Goal: Information Seeking & Learning: Learn about a topic

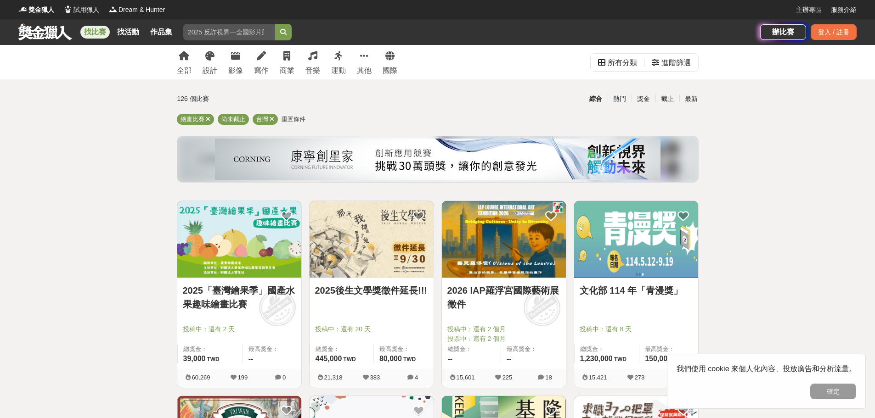
click at [225, 295] on link "2025「臺灣繪果季」國產水果趣味繪畫比賽" at bounding box center [239, 298] width 113 height 28
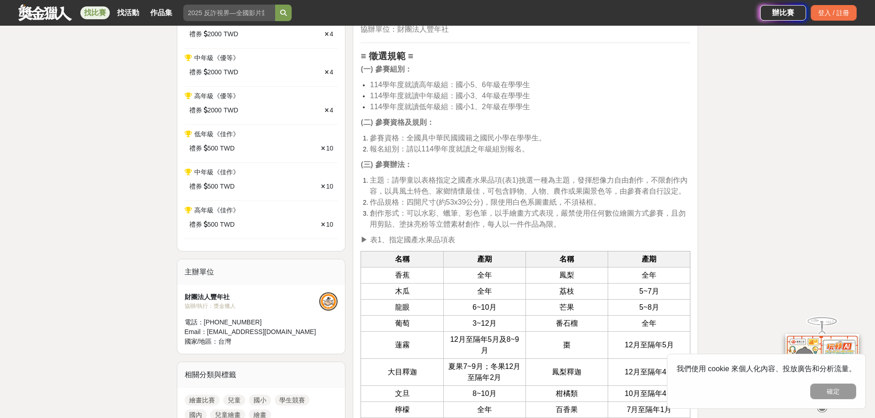
scroll to position [459, 0]
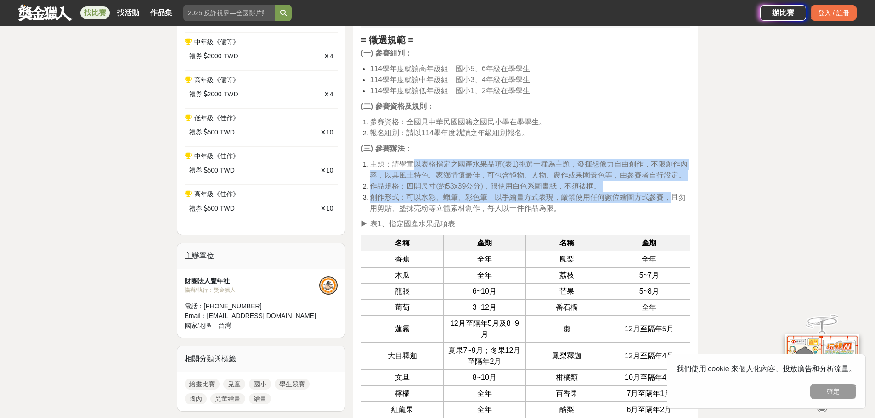
drag, startPoint x: 414, startPoint y: 163, endPoint x: 674, endPoint y: 195, distance: 262.4
click at [674, 195] on ol "主題：請學童以表格指定之國產水果品項(表1)挑選一種為主題，發揮想像力自由創作，不限創作內容，以具風土特色、家鄉情懷最佳，可包含靜物、人物、農作或果園景色等，…" at bounding box center [526, 186] width 330 height 55
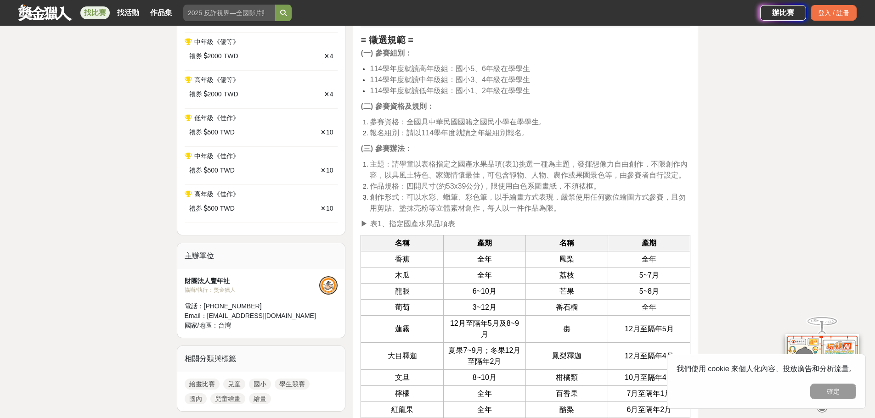
click at [646, 208] on li "創作形式：可以水彩、蠟筆、彩色筆，以手繪畫方式表現，嚴禁使用任何數位繪圖方式參賽，且勿用剪貼、塗抹亮粉等立體素材創作，每人以一件作品為限。" at bounding box center [530, 203] width 321 height 22
click at [845, 394] on button "確定" at bounding box center [833, 392] width 46 height 16
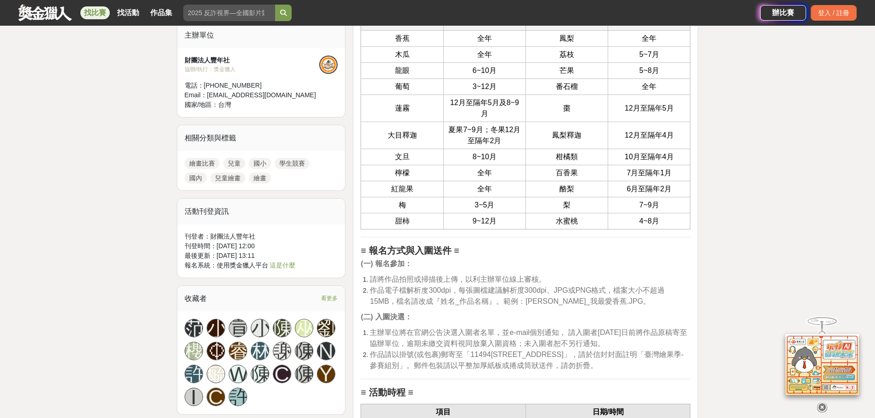
scroll to position [735, 0]
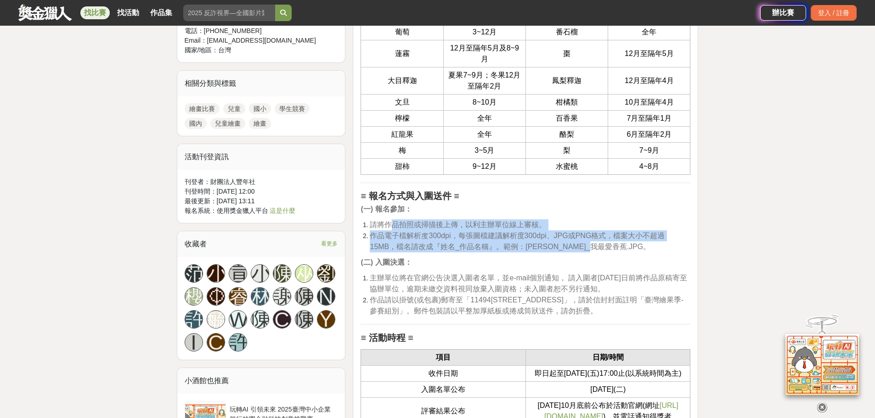
drag, startPoint x: 390, startPoint y: 228, endPoint x: 613, endPoint y: 246, distance: 223.5
click at [613, 246] on ol "請將作品拍照或掃描後上傳，以利主辦單位線上審核。 作品電子檔解析度300dpi，每張圖檔建議解析度300dpi、JPG或PNG格式，檔案大小不超過15MB，檔…" at bounding box center [526, 236] width 330 height 33
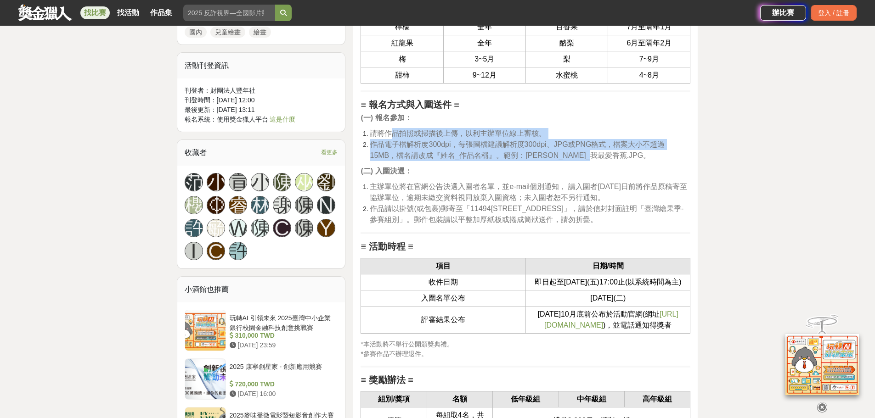
scroll to position [827, 0]
drag, startPoint x: 377, startPoint y: 185, endPoint x: 648, endPoint y: 216, distance: 273.7
click at [648, 216] on ol "主辦單位將在官網公告決選入圍者名單，並e-mail個別通知， 請入圍者114年10月5日前將作品原稿寄至協辦單位，逾期未繳交資料視同放棄入圍資格；未入圍者恕不…" at bounding box center [526, 203] width 330 height 44
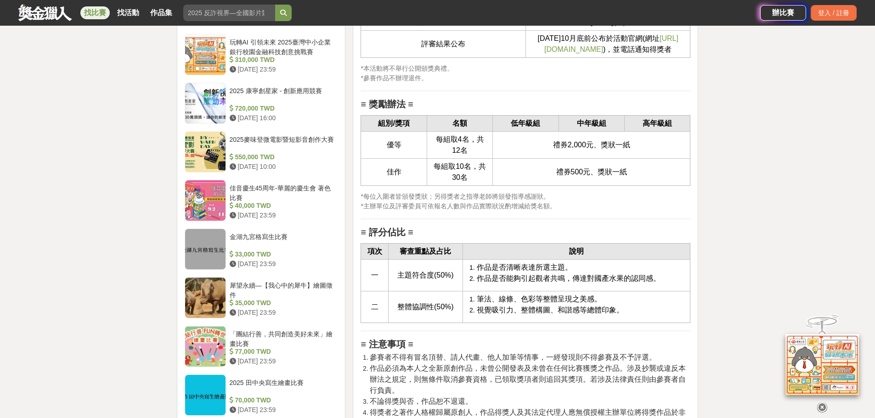
scroll to position [1194, 0]
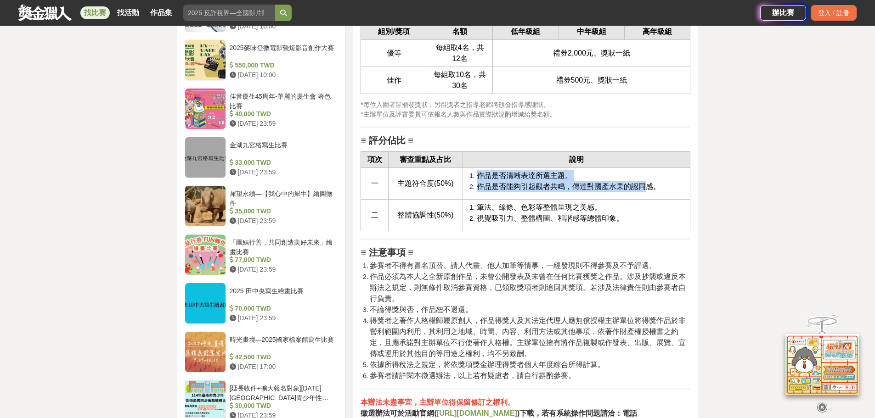
drag, startPoint x: 479, startPoint y: 190, endPoint x: 643, endPoint y: 201, distance: 163.9
click at [643, 192] on ol "作品是否清晰表達所選主題。 作品是否能夠引起觀者共鳴，傳達對國產水果的認同感。" at bounding box center [577, 181] width 218 height 22
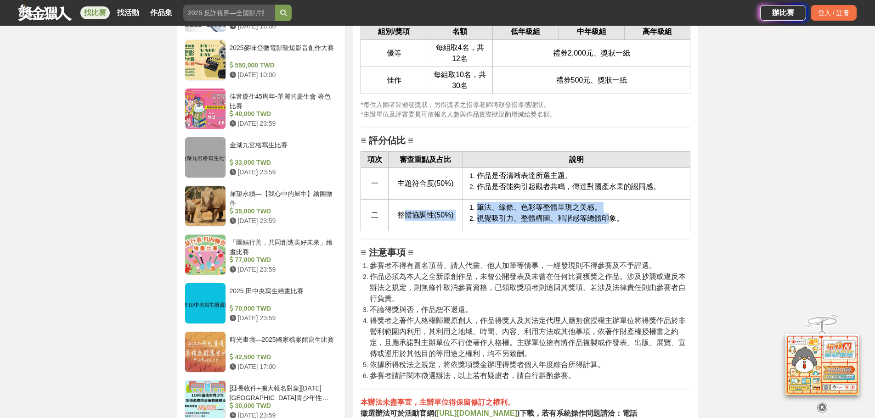
drag, startPoint x: 403, startPoint y: 227, endPoint x: 606, endPoint y: 227, distance: 203.0
click at [606, 227] on tr "二 整體協調性(50%) 筆法、線條、色彩等整體呈現之美感。 視覺吸引力、整體構圖、和諧感等總體印象。" at bounding box center [525, 216] width 329 height 32
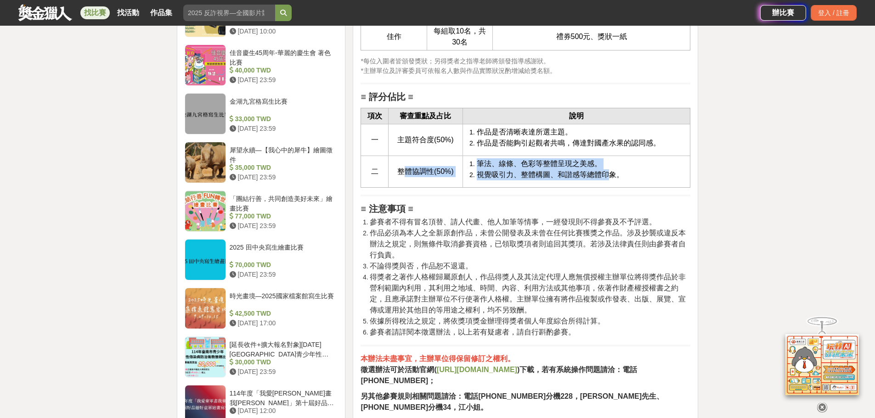
scroll to position [1240, 0]
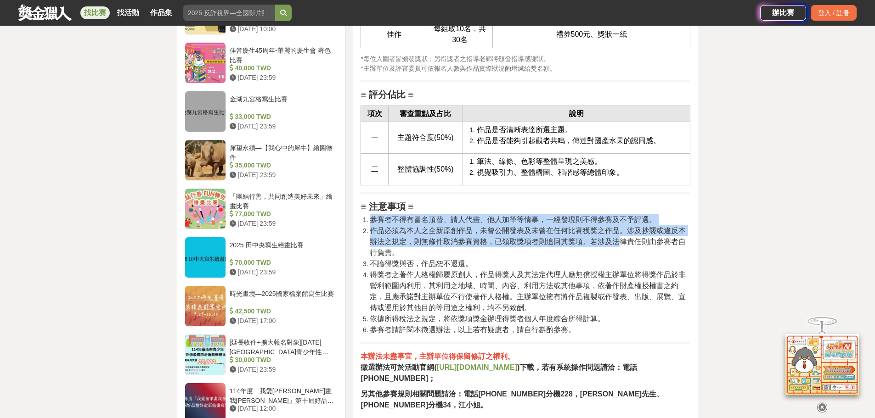
drag, startPoint x: 372, startPoint y: 225, endPoint x: 621, endPoint y: 258, distance: 250.7
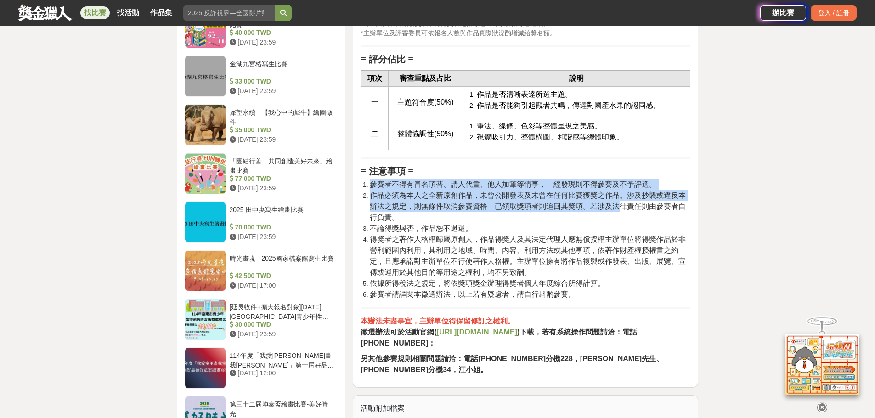
scroll to position [1286, 0]
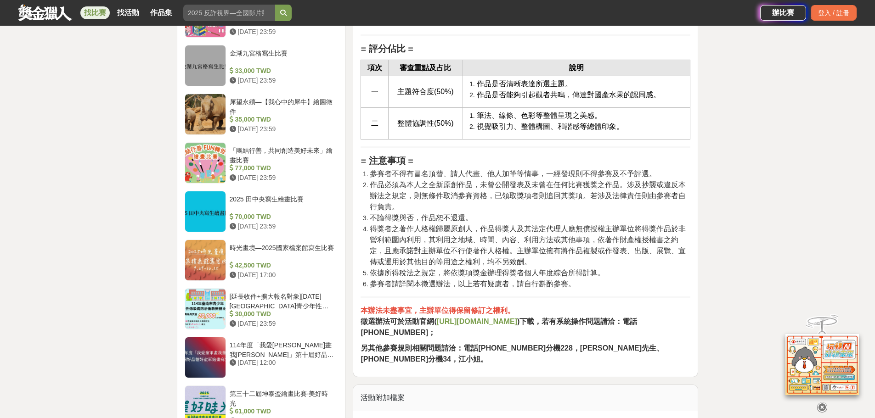
click at [471, 213] on li "作品必須為本人之全新原創作品，未曾公開發表及未曾在任何比賽獲獎之作品。涉及抄襲或違反本辦法之規定，則無條件取消參賽資格，已領取獎項者則追回其獎項。若涉及法律責…" at bounding box center [530, 196] width 321 height 33
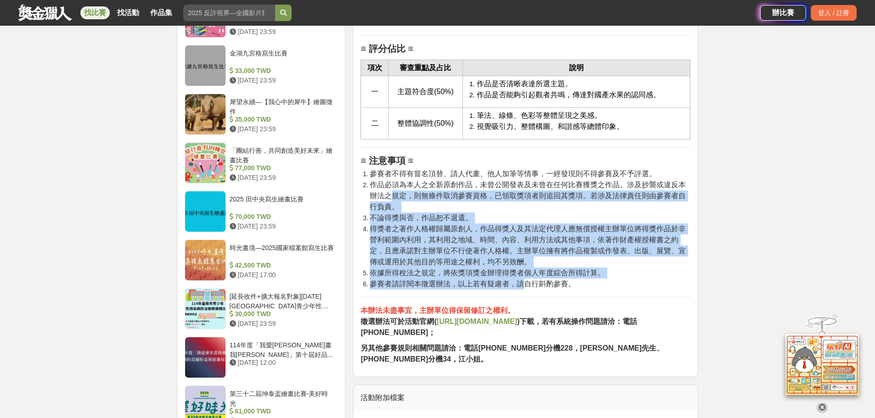
drag, startPoint x: 394, startPoint y: 205, endPoint x: 526, endPoint y: 296, distance: 160.1
click at [526, 290] on ol "參賽者不得有冒名頂替、請人代畫、他人加筆等情事，一經發現則不得參賽及不予評選。 作品必須為本人之全新原創作品，未曾公開發表及未曾在任何比賽獲獎之作品。涉及抄襲…" at bounding box center [526, 229] width 330 height 121
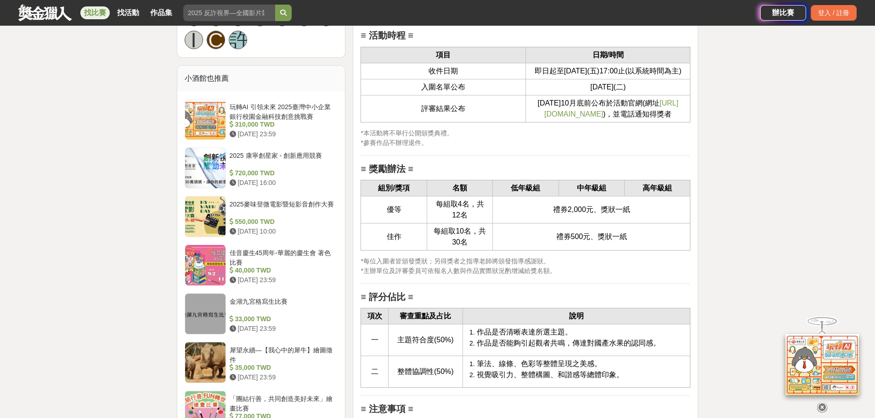
scroll to position [919, 0]
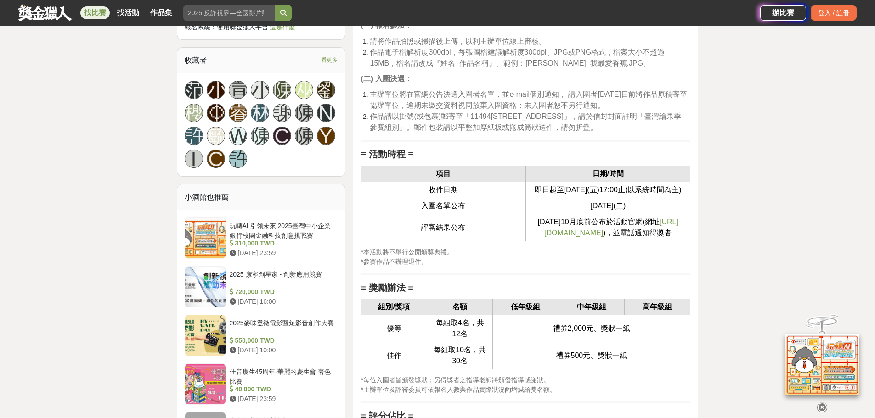
click at [557, 237] on span "https://ppt.cc/fEzkSx" at bounding box center [611, 227] width 134 height 19
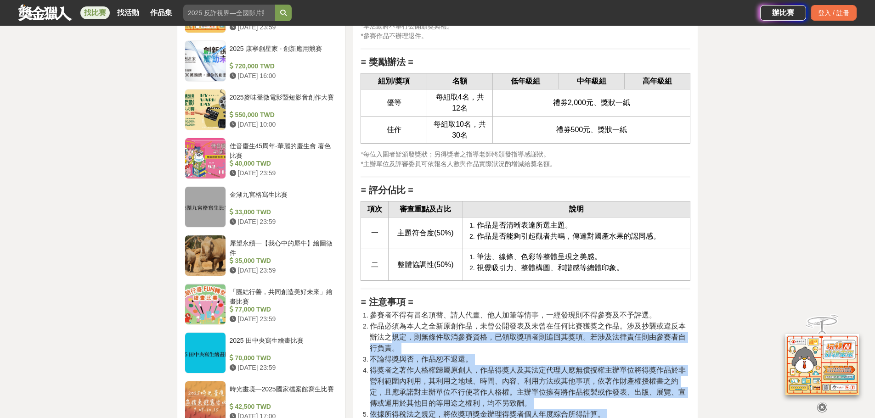
scroll to position [1148, 0]
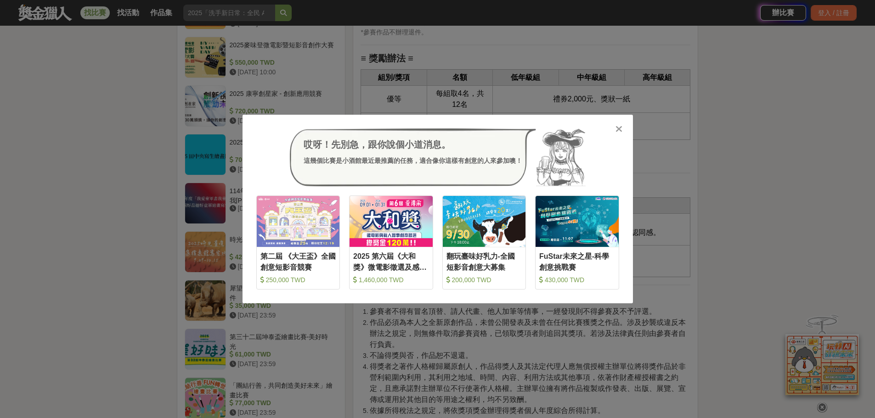
click at [618, 131] on icon at bounding box center [618, 128] width 7 height 9
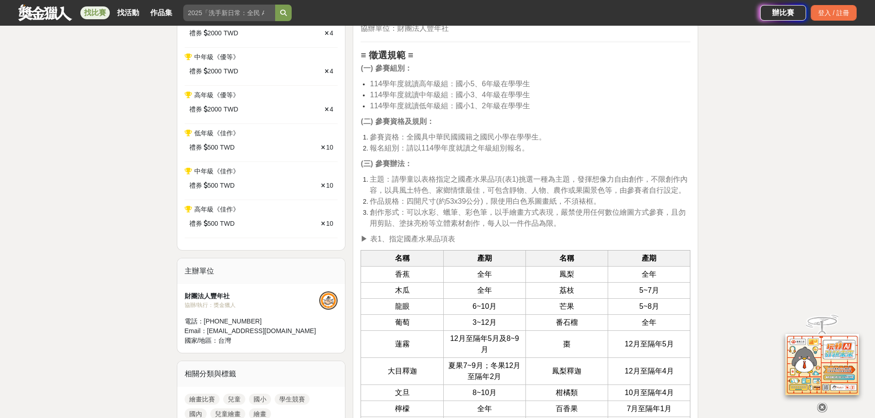
scroll to position [367, 0]
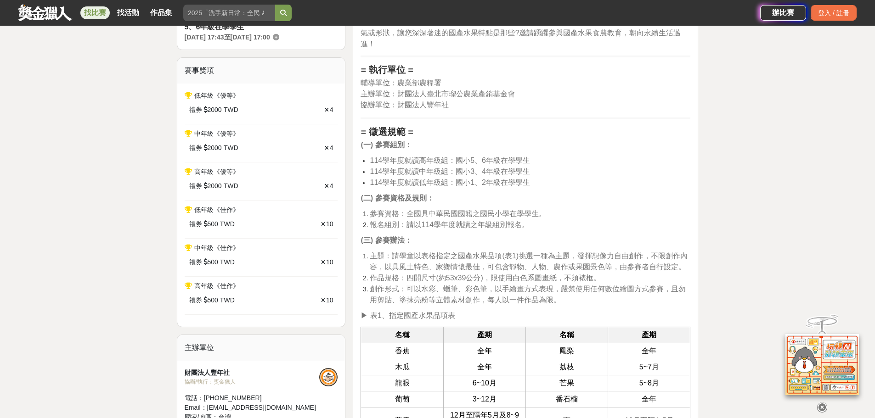
click at [820, 404] on icon at bounding box center [822, 402] width 10 height 10
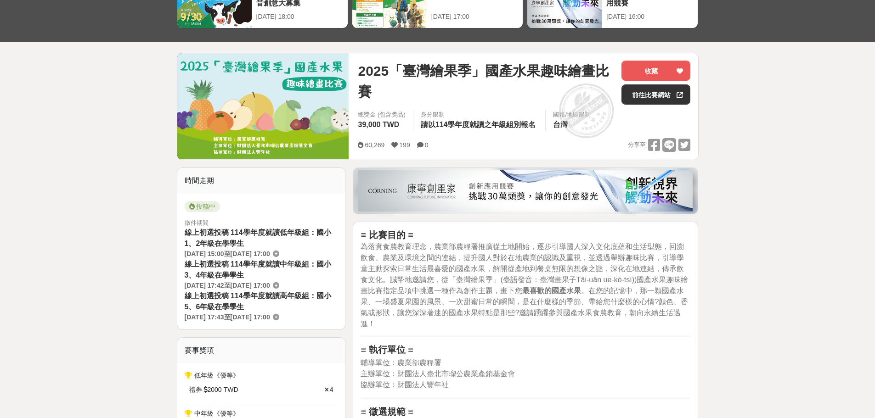
scroll to position [0, 0]
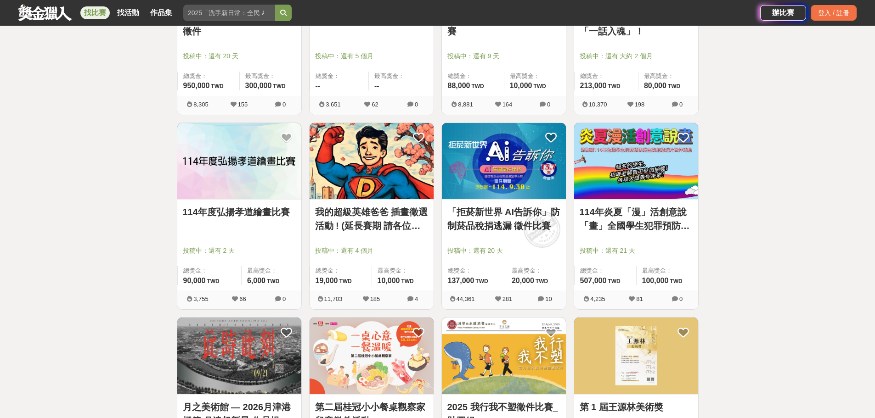
scroll to position [1010, 0]
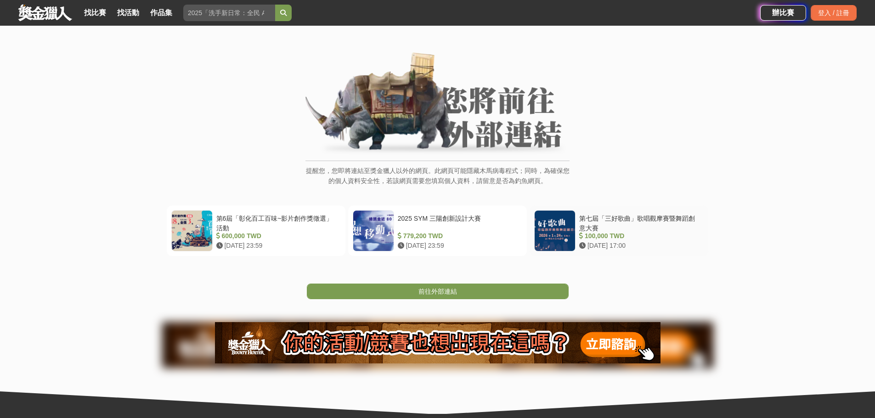
scroll to position [46, 0]
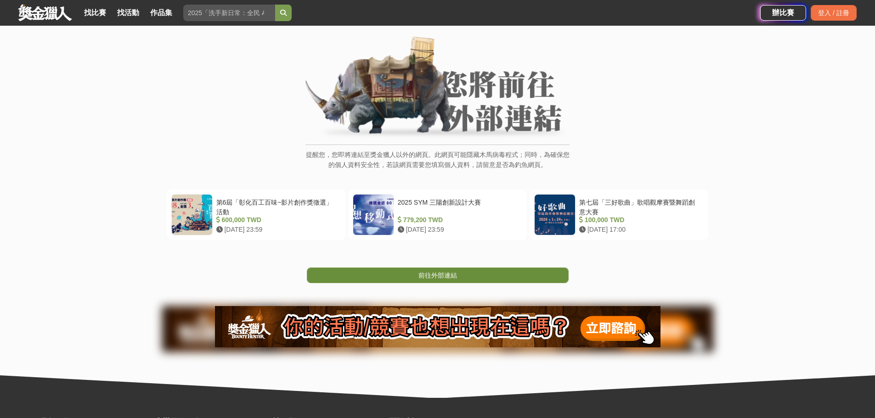
click at [480, 276] on link "前往外部連結" at bounding box center [438, 276] width 262 height 16
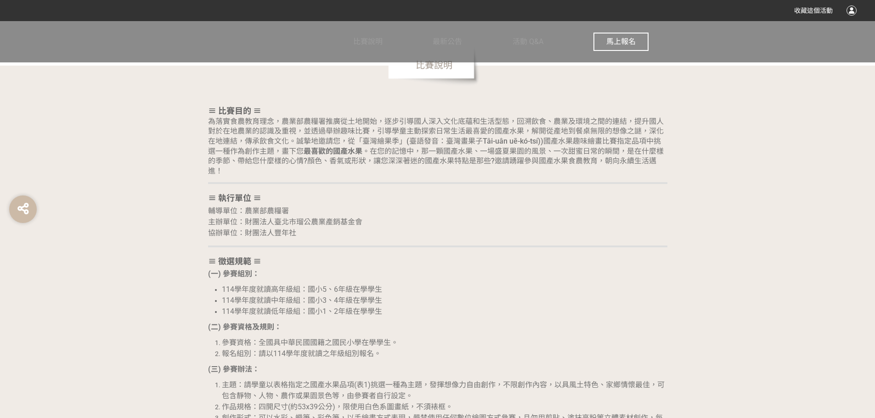
scroll to position [643, 0]
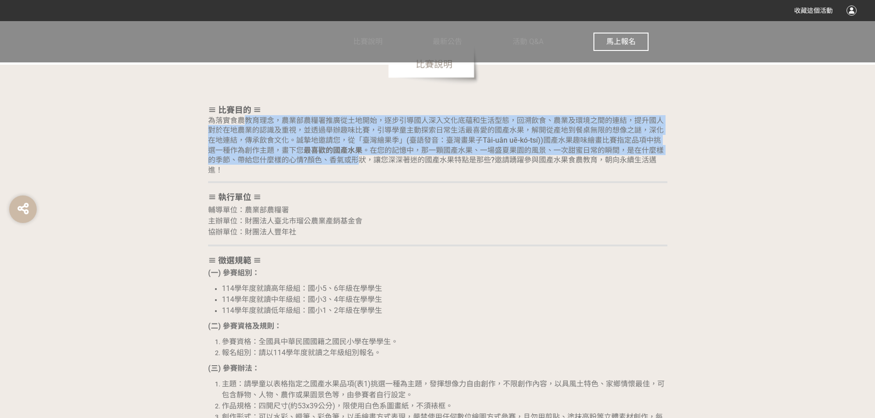
drag, startPoint x: 248, startPoint y: 123, endPoint x: 361, endPoint y: 160, distance: 118.5
click at [361, 160] on span "為落實食農教育理念，農業部農糧署推廣從土地開始，逐步引導國人深入文化底蘊和生活型態，回溯飲食、農業及環境之間的連結，提升國人對於在地農業的認識及重視，並透過舉…" at bounding box center [436, 145] width 456 height 58
click at [359, 143] on span "為落實食農教育理念，農業部農糧署推廣從土地開始，逐步引導國人深入文化底蘊和生活型態，回溯飲食、農業及環境之間的連結，提升國人對於在地農業的認識及重視，並透過舉…" at bounding box center [436, 145] width 456 height 58
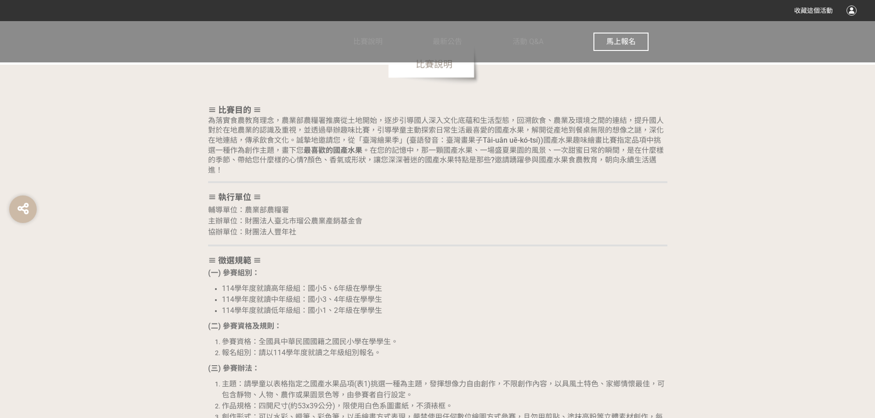
click at [363, 161] on span "為落實食農教育理念，農業部農糧署推廣從土地開始，逐步引導國人深入文化底蘊和生活型態，回溯飲食、農業及環境之間的連結，提升國人對於在地農業的認識及重視，並透過舉…" at bounding box center [436, 145] width 456 height 58
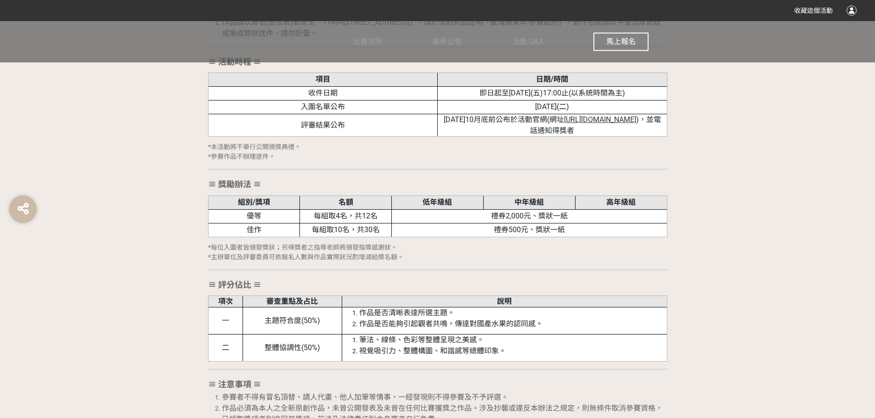
scroll to position [1240, 0]
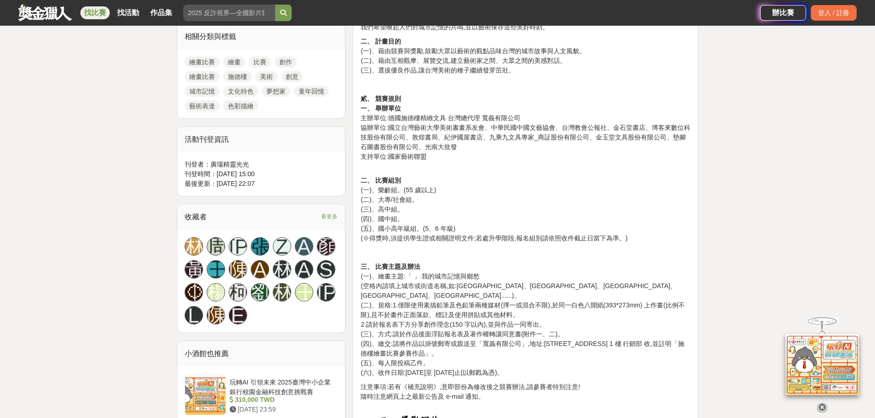
scroll to position [459, 0]
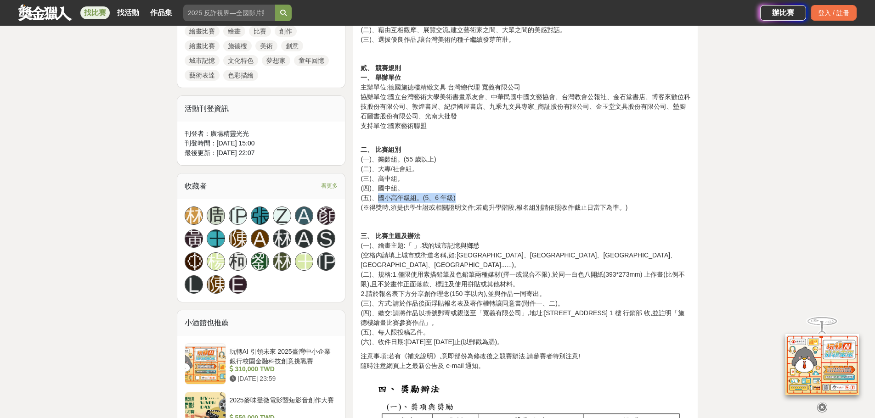
drag, startPoint x: 379, startPoint y: 198, endPoint x: 454, endPoint y: 197, distance: 74.9
click at [454, 197] on p "二、 比賽組別 (一)、樂齡組。(55 歲以上) (二)、大專/社會組。 (三)、高中組。 (四)、國中組。 (五)、國小高年級組。(5、6 年級) (※得獎…" at bounding box center [526, 173] width 330 height 77
drag, startPoint x: 375, startPoint y: 160, endPoint x: 393, endPoint y: 193, distance: 37.4
click at [393, 207] on p "二、 比賽組別 (一)、樂齡組。(55 歲以上) (二)、大專/社會組。 (三)、高中組。 (四)、國中組。 (五)、國小高年級組。(5、6 年級) (※得獎…" at bounding box center [526, 173] width 330 height 77
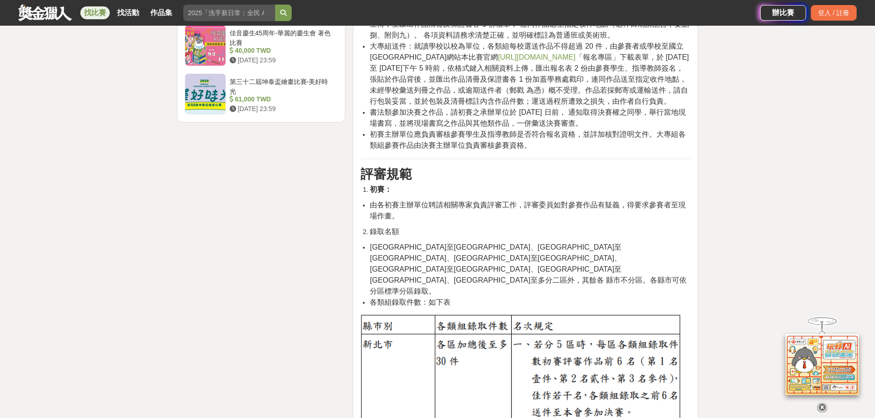
scroll to position [1561, 0]
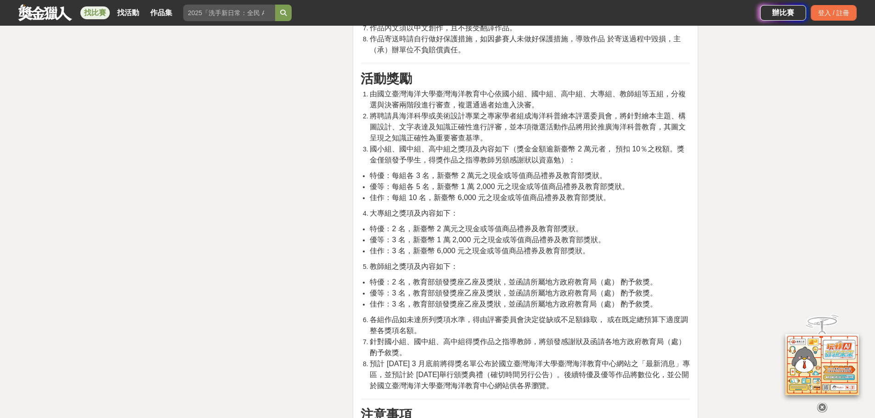
scroll to position [1883, 0]
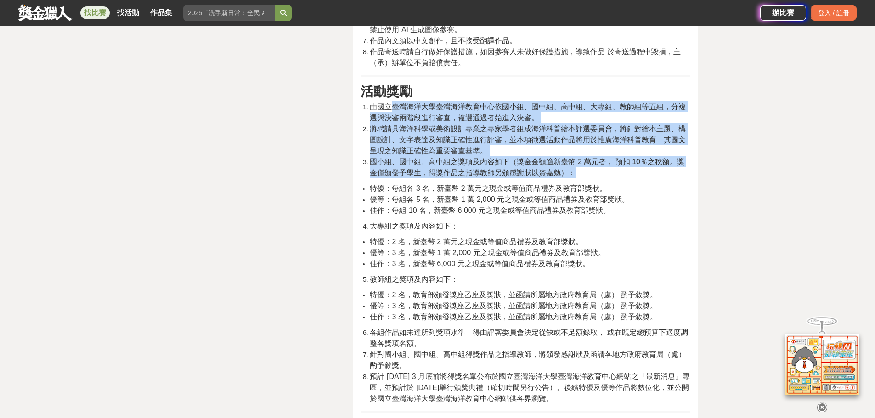
drag, startPoint x: 394, startPoint y: 125, endPoint x: 649, endPoint y: 197, distance: 265.9
click at [649, 179] on ol "由國立臺灣海洋大學臺灣海洋教育中心依國小組、國中組、高中組、大專組、教師組等五組，分複選與決審兩階段進行審查，複選通過者始進入決審。 將聘請具海洋科學或美術設…" at bounding box center [526, 139] width 330 height 77
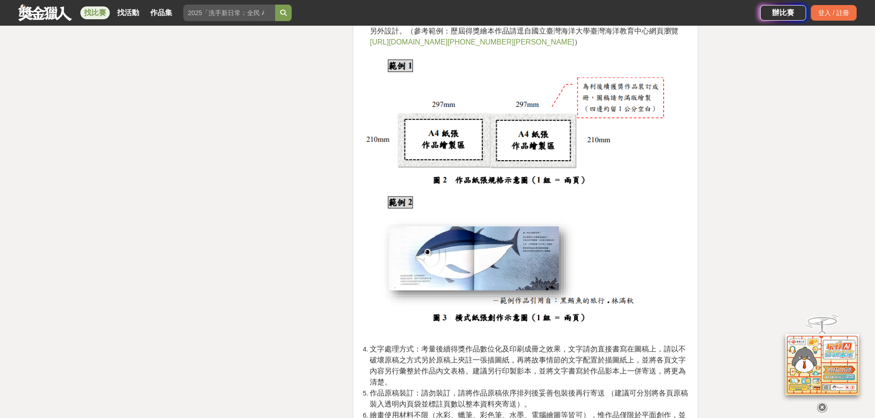
scroll to position [1470, 0]
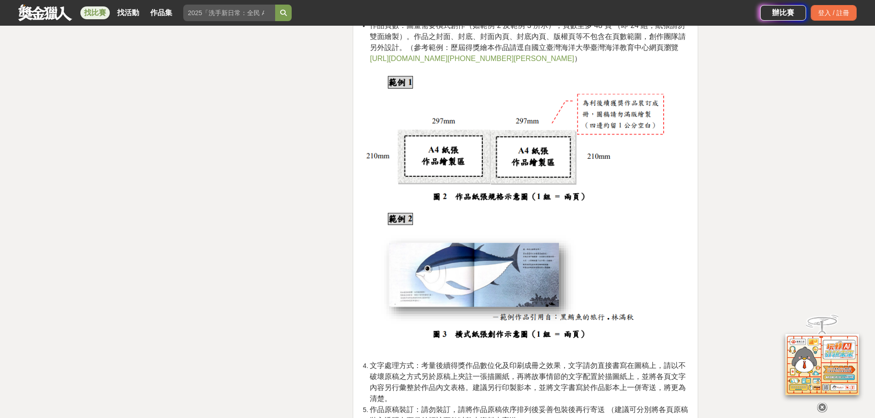
click at [425, 195] on img at bounding box center [521, 212] width 320 height 285
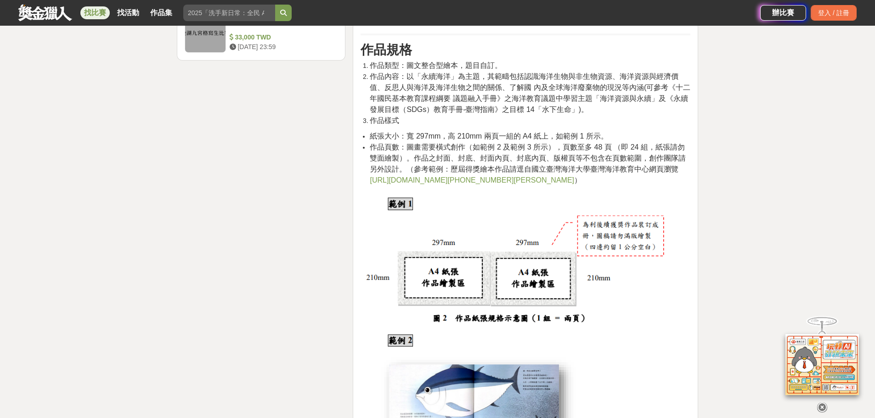
scroll to position [1332, 0]
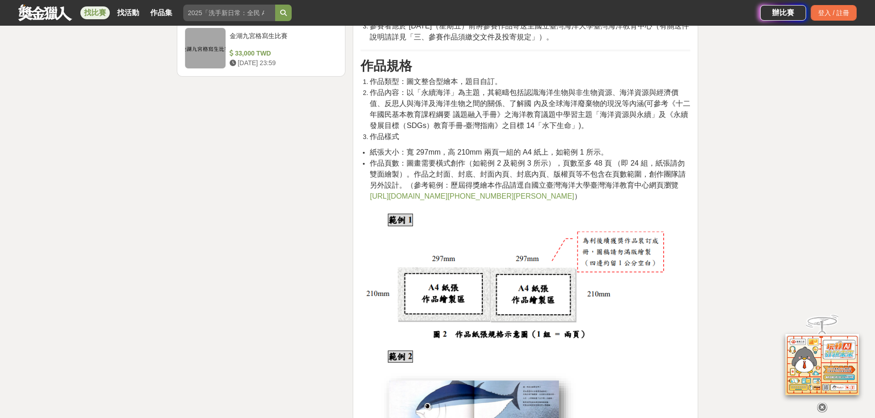
drag, startPoint x: 378, startPoint y: 99, endPoint x: 606, endPoint y: 145, distance: 231.9
click at [606, 142] on ol "作品類型：圖文整合型繪本，題目自訂。 作品內容：以「永續海洋」為主題，其範疇包括認識海洋生物與非生物資源、海洋資源與經濟價值、反思人與海洋及海洋生物之間的關係…" at bounding box center [526, 109] width 330 height 66
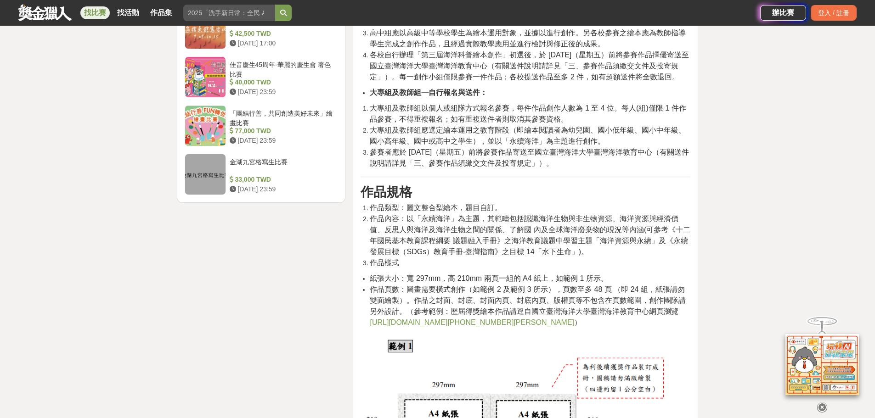
scroll to position [1194, 0]
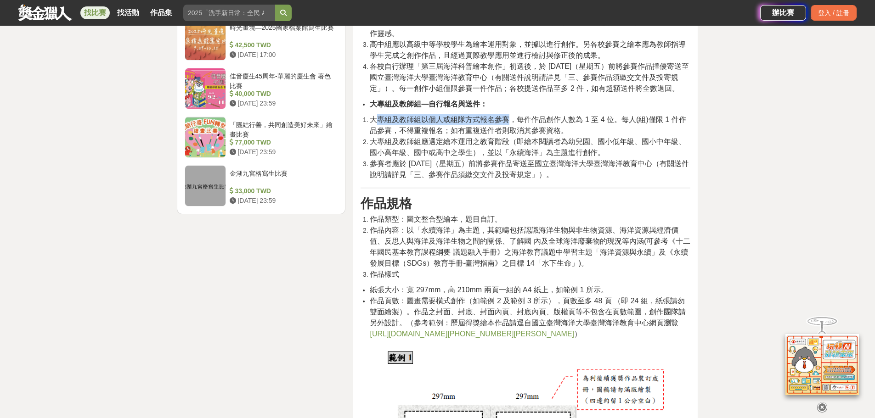
drag, startPoint x: 374, startPoint y: 143, endPoint x: 507, endPoint y: 143, distance: 132.3
click at [507, 135] on span "大專組及教師組以個人或組隊方式報名參賽，每件作品創作人數為 1 至 4 位。每人(組)僅限 1 件作品參賽，不得重複報名；如有重複送件者則取消其參賽資格。" at bounding box center [528, 125] width 316 height 19
drag, startPoint x: 520, startPoint y: 141, endPoint x: 666, endPoint y: 148, distance: 146.2
click at [666, 136] on li "大專組及教師組以個人或組隊方式報名參賽，每件作品創作人數為 1 至 4 位。每人(組)僅限 1 件作品參賽，不得重複報名；如有重複送件者則取消其參賽資格。" at bounding box center [530, 125] width 321 height 22
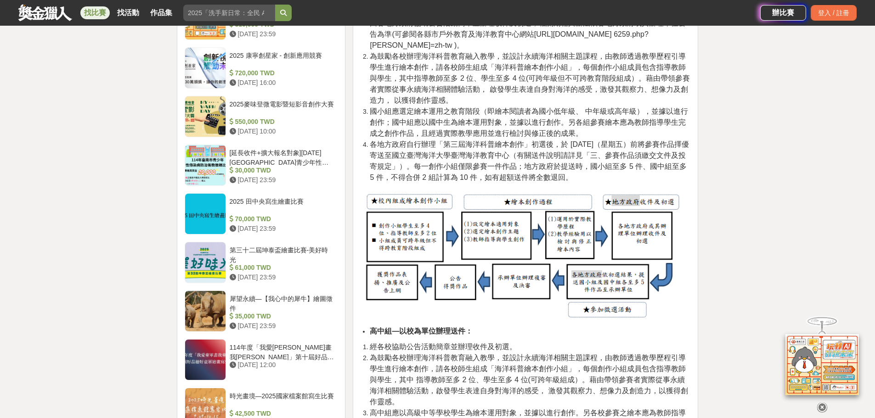
scroll to position [781, 0]
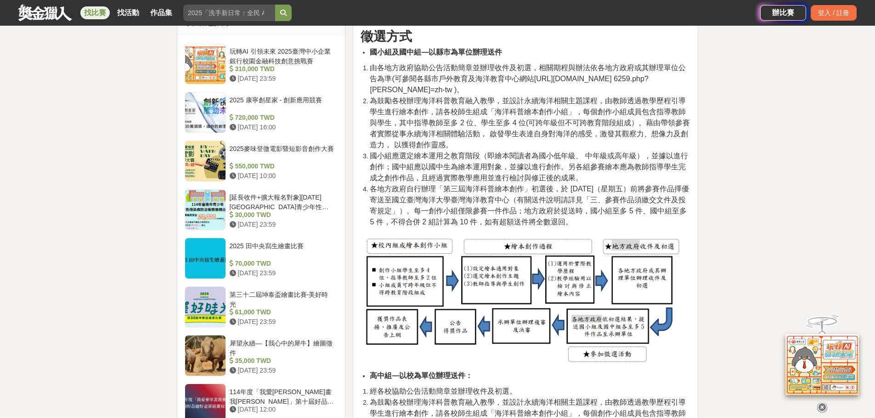
drag, startPoint x: 394, startPoint y: 169, endPoint x: 688, endPoint y: 231, distance: 300.4
click at [688, 228] on ol "由各地方政府協助公告活動簡章並辦理收件及初選，相關期程與辦法依各地方政府或其辦理單位公告為準(可參閱各縣市戶外教育及海洋教育中心網站https://tmec.…" at bounding box center [526, 144] width 330 height 165
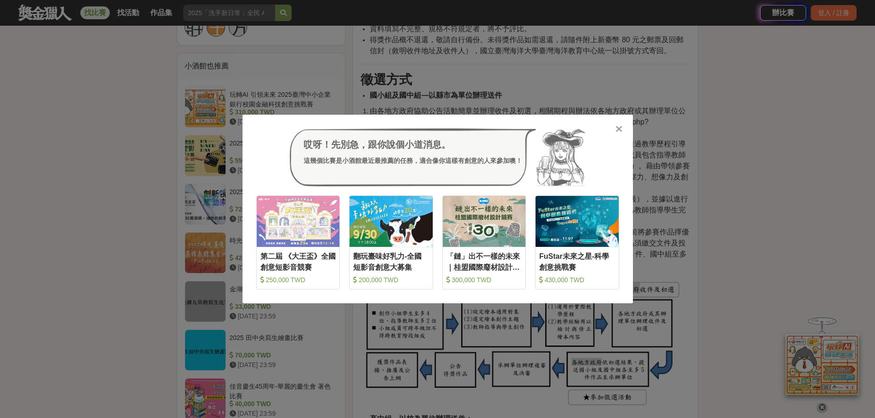
scroll to position [689, 0]
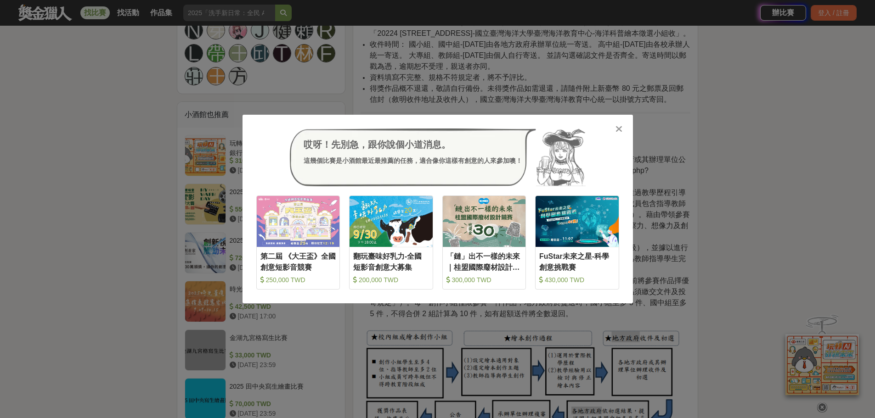
click at [617, 129] on icon at bounding box center [618, 128] width 7 height 9
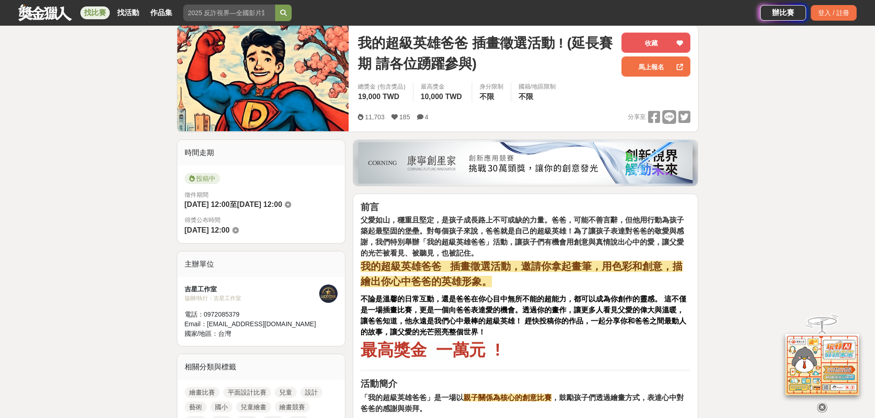
scroll to position [138, 0]
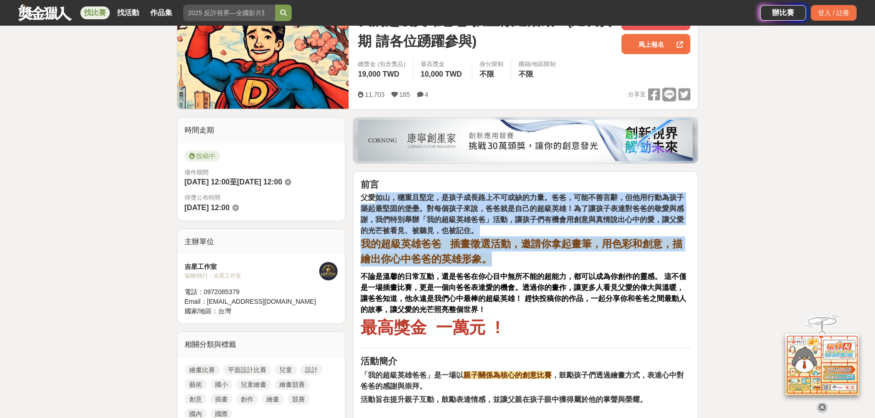
drag, startPoint x: 374, startPoint y: 198, endPoint x: 646, endPoint y: 261, distance: 278.7
click at [646, 261] on p "父愛如山，穩重且堅定，是孩子成長路上不可或缺的力量。爸爸，可能不善言辭，但他用行動為孩子築起最堅固的堡壘。對每個孩子來說，爸爸就是自己的超級英雄！為了讓孩子表…" at bounding box center [526, 229] width 330 height 74
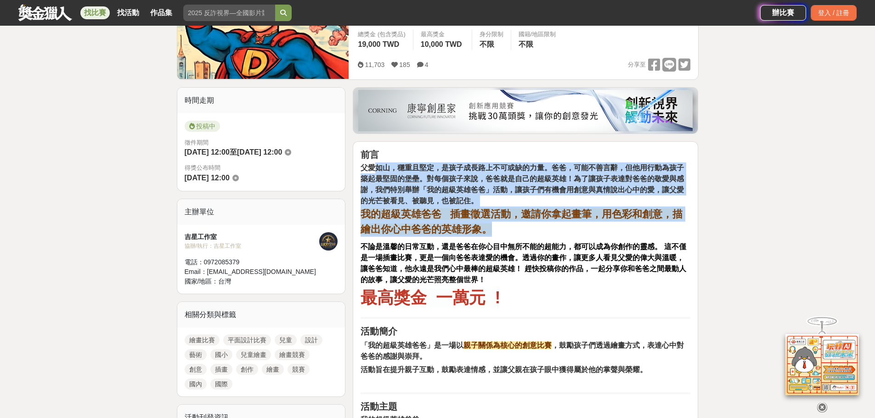
scroll to position [184, 0]
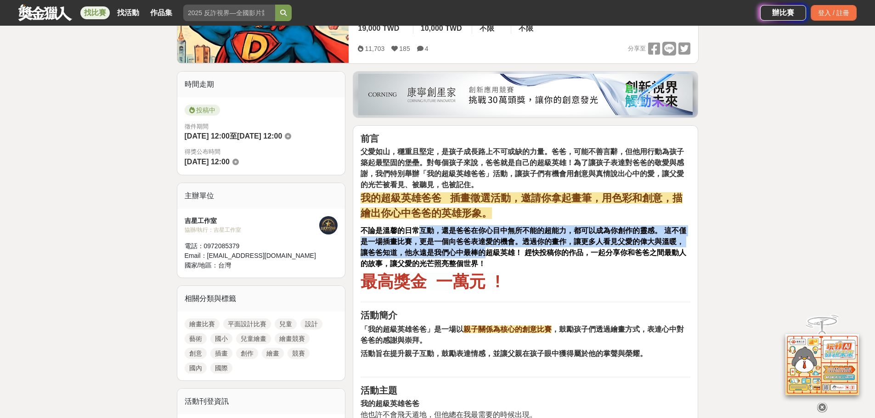
drag, startPoint x: 417, startPoint y: 229, endPoint x: 487, endPoint y: 259, distance: 76.5
click at [487, 259] on p "不論是溫馨的日常互動，還是爸爸在你心目中無所不能的超能力，都可以成為你創作的靈感。 這不僅是一場插畫比賽，更是一個向爸爸表達愛的機會。透過你的畫作，讓更多人看…" at bounding box center [526, 259] width 330 height 69
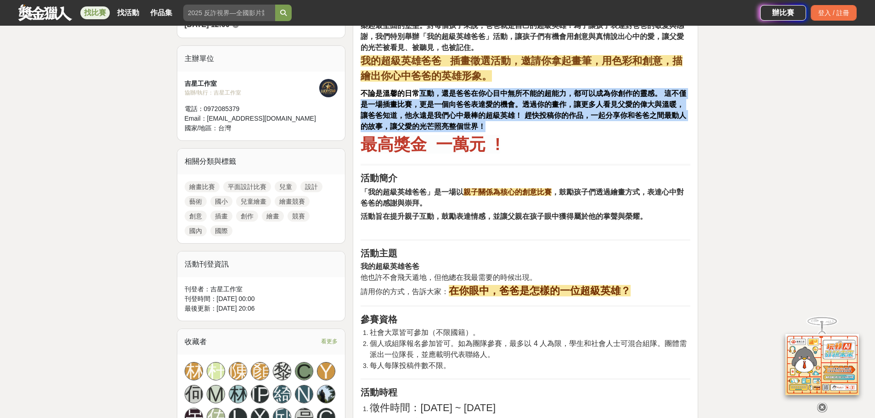
scroll to position [321, 0]
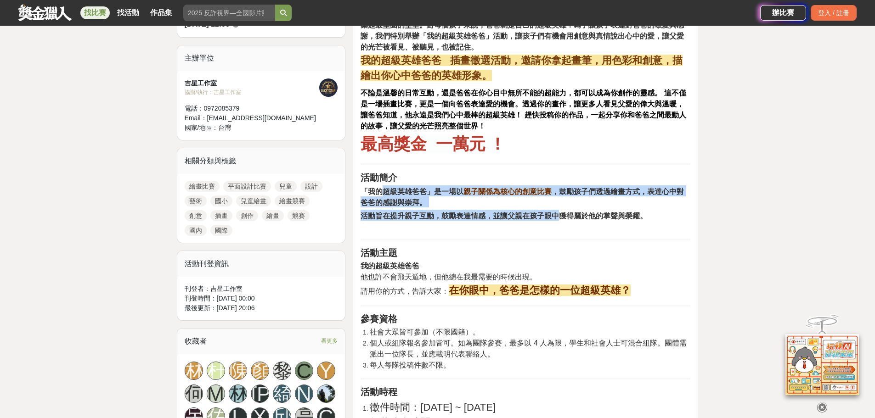
drag, startPoint x: 385, startPoint y: 190, endPoint x: 559, endPoint y: 218, distance: 176.2
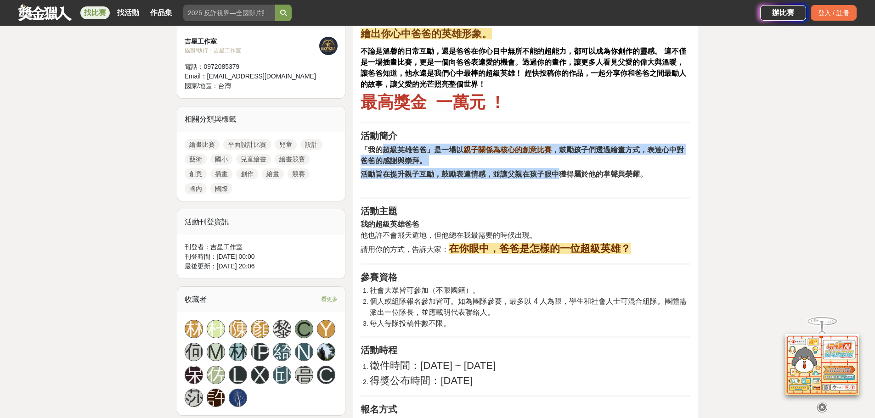
scroll to position [413, 0]
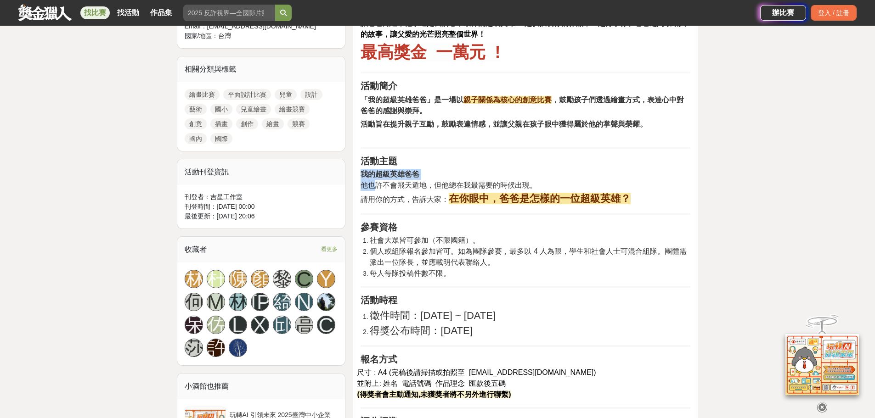
drag, startPoint x: 375, startPoint y: 180, endPoint x: 632, endPoint y: 209, distance: 258.4
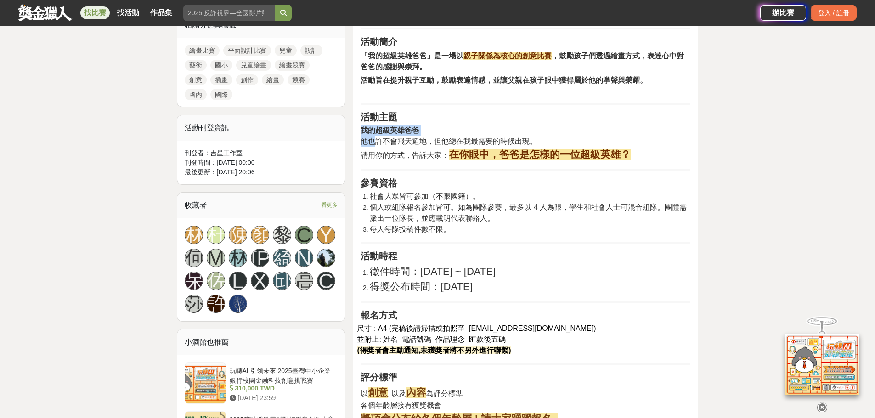
scroll to position [505, 0]
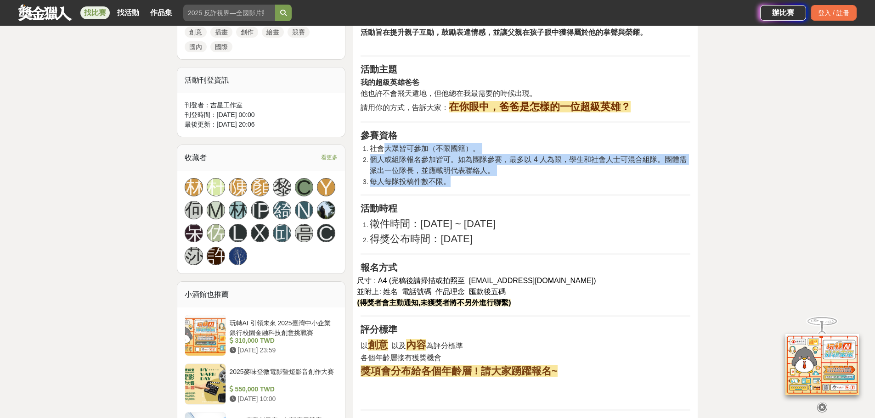
drag, startPoint x: 385, startPoint y: 148, endPoint x: 614, endPoint y: 185, distance: 232.1
click at [614, 185] on ol "社會大眾皆可參加（不限國籍）。 個人或組隊報名參加皆可。如為團隊參賽，最多以 4 人為限，學生和社會人士可混合組隊。團體需派出一位隊長，並應載明代表聯絡人。 …" at bounding box center [526, 165] width 330 height 44
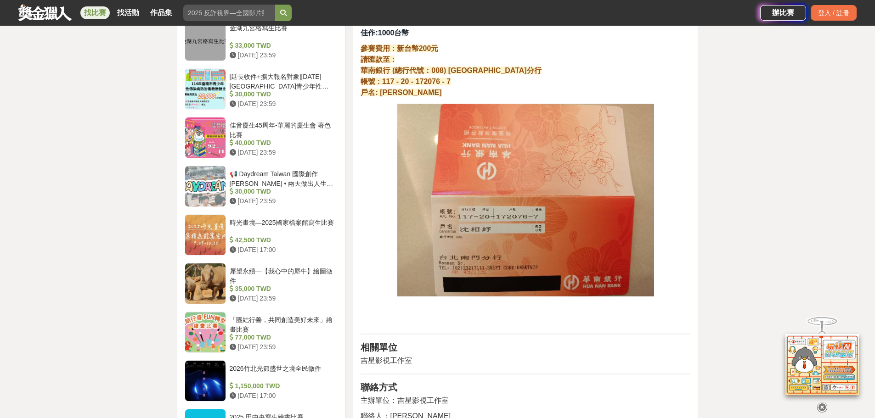
scroll to position [873, 0]
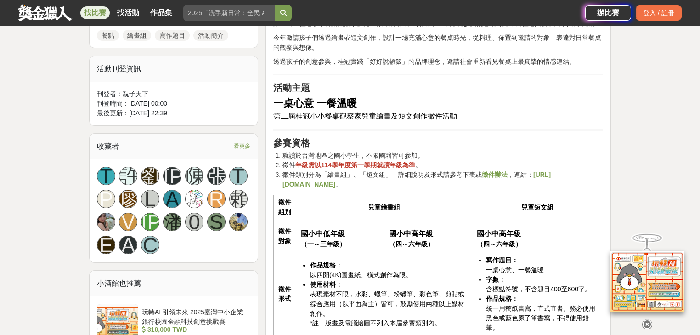
scroll to position [524, 0]
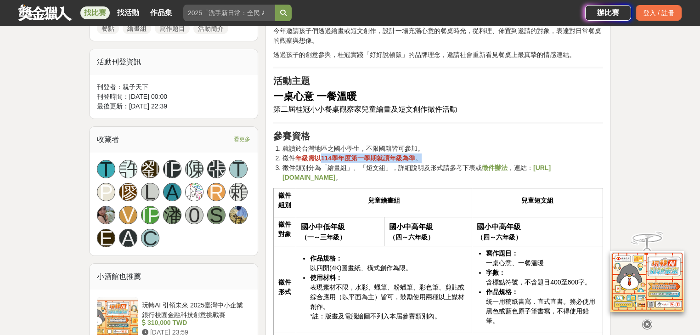
drag, startPoint x: 321, startPoint y: 155, endPoint x: 453, endPoint y: 155, distance: 132.3
click at [453, 155] on li "徵件 年級需以114學年度第一學期就讀年級為準 。" at bounding box center [442, 158] width 321 height 10
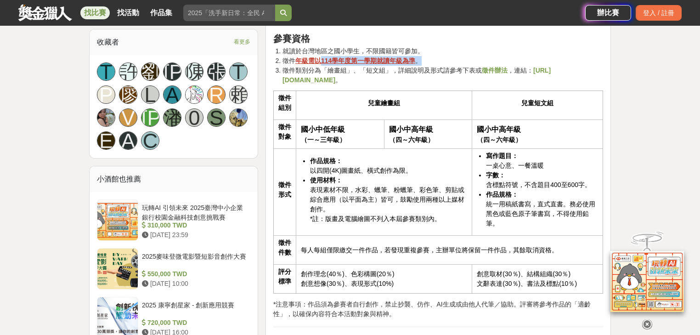
scroll to position [634, 0]
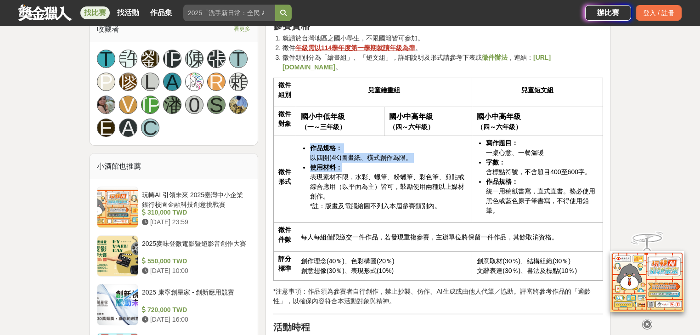
drag, startPoint x: 307, startPoint y: 151, endPoint x: 430, endPoint y: 161, distance: 123.9
click at [430, 161] on ul "作品規格： 以四開(4K)圖畫紙、橫式創作為限。 使用材料： 表現素材不限，水彩、蠟筆、粉蠟筆、彩色筆、剪貼或綜合應用（以平面為主）皆可，鼓勵使用兩種以上媒材…" at bounding box center [384, 177] width 166 height 68
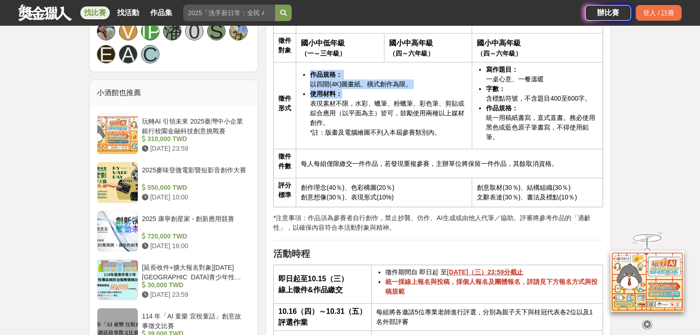
scroll to position [671, 0]
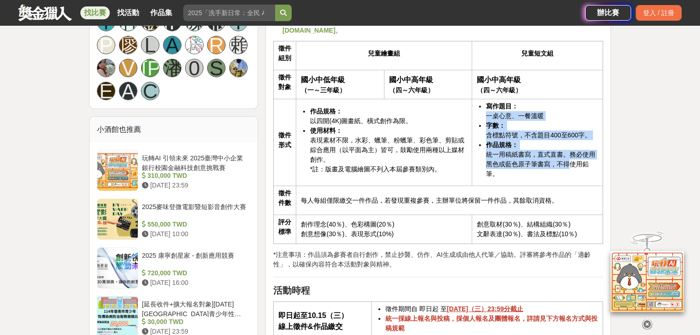
drag, startPoint x: 487, startPoint y: 110, endPoint x: 569, endPoint y: 167, distance: 99.6
click at [569, 167] on ul "寫作題目： 一桌心意、一餐溫暖 字數： 含標點符號，不含題目400至600字。 作品規格： 統一用稿紙書寫，直式直書。務必使用黑色或藍色原子筆書寫，不得使用鉛…" at bounding box center [537, 139] width 121 height 77
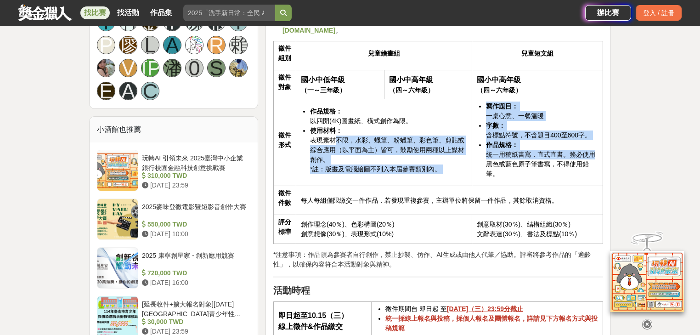
drag, startPoint x: 337, startPoint y: 138, endPoint x: 482, endPoint y: 167, distance: 147.6
click at [482, 167] on tr "徵件 形式 作品規格： 以四開(4K)圖畫紙、橫式創作為限。 使用材料： 表現素材不限，水彩、蠟筆、粉蠟筆、彩色筆、剪貼或綜合應用（以平面為主）皆可，鼓勵使用…" at bounding box center [437, 142] width 329 height 87
click at [413, 182] on td "作品規格： 以四開(4K)圖畫紙、橫式創作為限。 使用材料： 表現素材不限，水彩、蠟筆、粉蠟筆、彩色筆、剪貼或綜合應用（以平面為主）皆可，鼓勵使用兩種以上媒材…" at bounding box center [384, 142] width 176 height 87
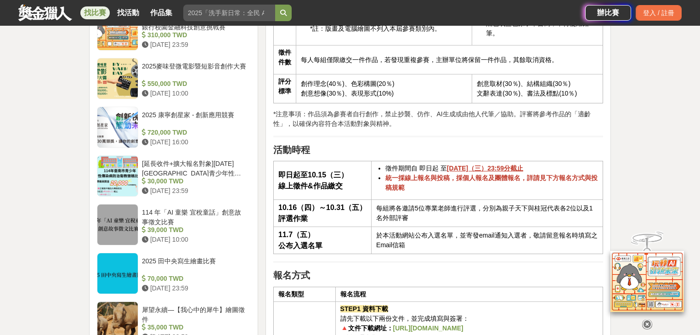
scroll to position [817, 0]
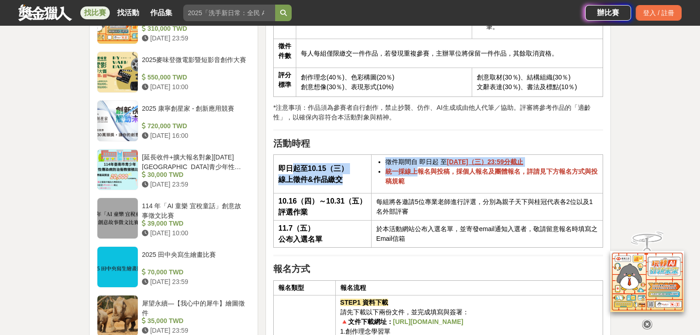
drag, startPoint x: 296, startPoint y: 166, endPoint x: 419, endPoint y: 166, distance: 123.1
click at [419, 166] on tr "即日起至10.15（三） 線上徵件&作品繳交 徵件期間自 即日起 至 2025年10月15日（三）23:59分截止 統一採線上報名與投稿，採個人報名及團體報名…" at bounding box center [437, 174] width 329 height 39
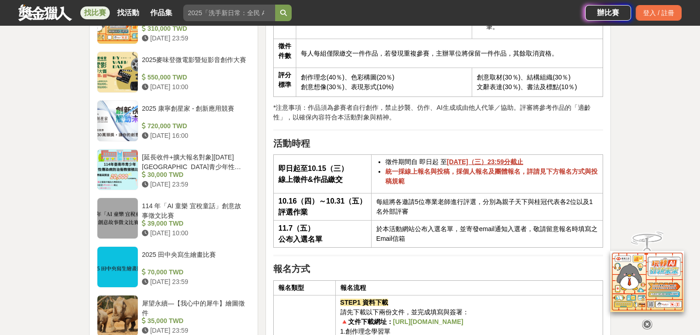
click at [428, 173] on strong "統一採線上報名與投稿，採個人報名及團體報名，詳請見下方報名方式與投稿規範" at bounding box center [491, 176] width 212 height 17
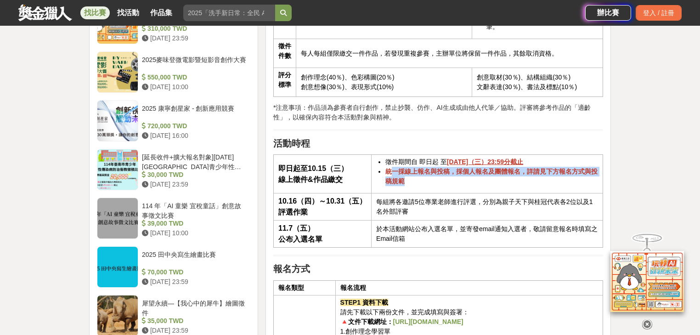
drag, startPoint x: 393, startPoint y: 169, endPoint x: 439, endPoint y: 182, distance: 47.7
click at [439, 182] on li "統一採線上報名與投稿，採個人報名及團體報名，詳請見下方報名方式與投稿規範" at bounding box center [491, 176] width 213 height 19
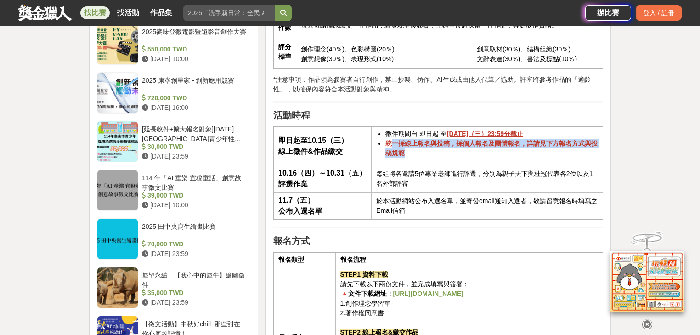
scroll to position [854, 0]
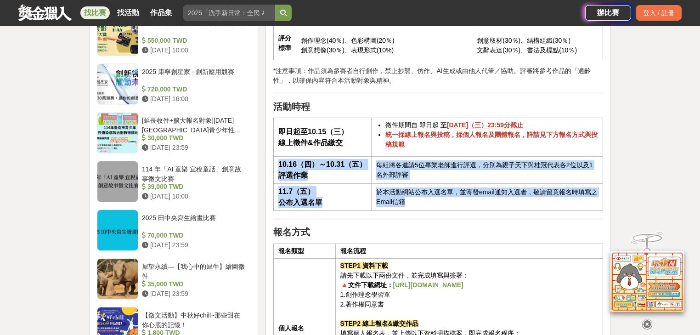
drag, startPoint x: 277, startPoint y: 163, endPoint x: 470, endPoint y: 203, distance: 197.3
click at [470, 203] on tbody "即日起至10.15（三） 線上徵件&作品繳交 徵件期間自 即日起 至 2025年10月15日（三）23:59分截止 統一採線上報名與投稿，採個人報名及團體報名…" at bounding box center [437, 164] width 329 height 93
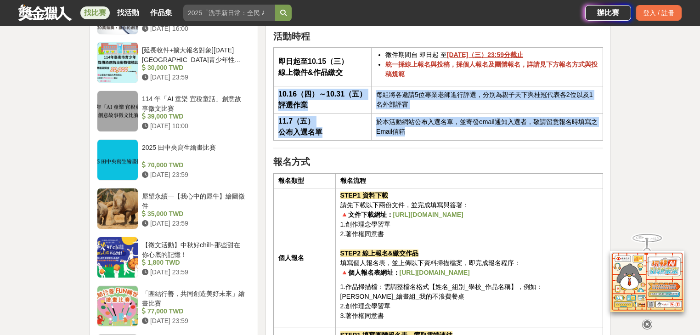
scroll to position [928, 0]
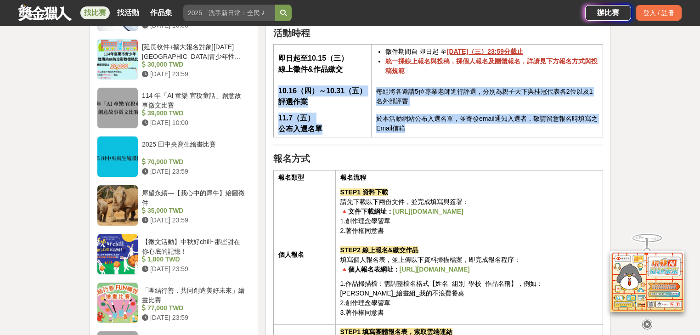
click at [411, 130] on td "於本活動網站公布入選名單，並寄發email通知入選者，敬請留意報名時填寫之Email信箱" at bounding box center [487, 123] width 231 height 27
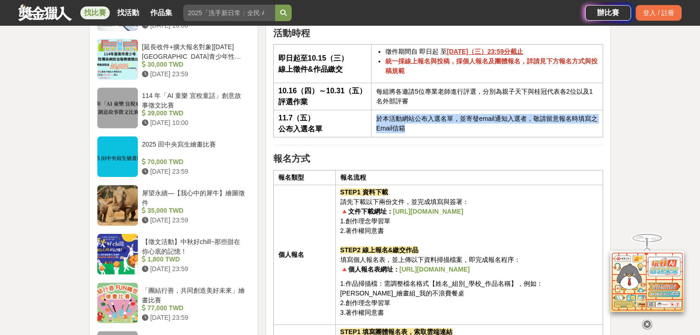
drag, startPoint x: 380, startPoint y: 118, endPoint x: 419, endPoint y: 130, distance: 40.7
click at [419, 130] on td "於本活動網站公布入選名單，並寄發email通知入選者，敬請留意報名時填寫之Email信箱" at bounding box center [487, 123] width 231 height 27
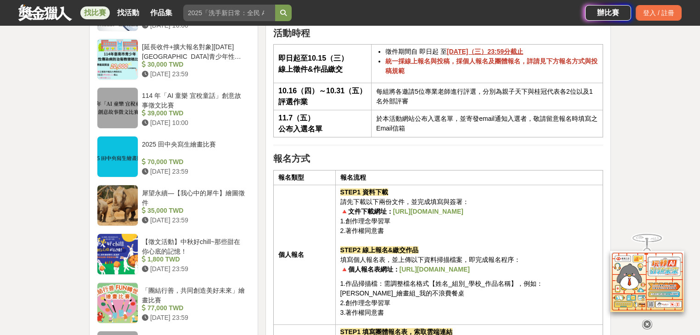
click at [426, 144] on hr at bounding box center [438, 145] width 330 height 2
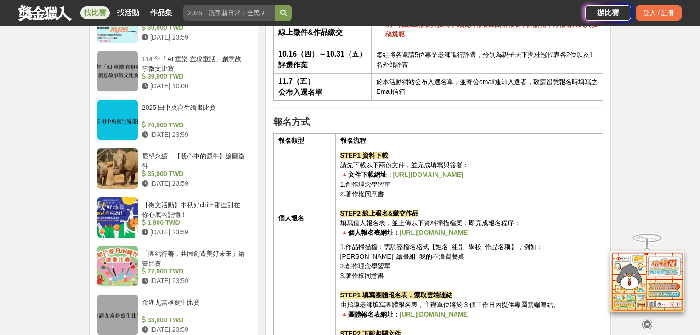
scroll to position [1001, 0]
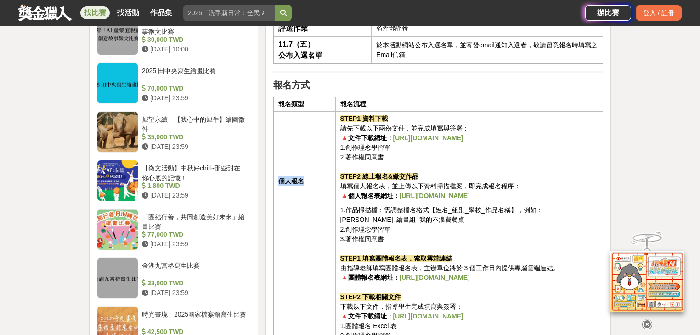
drag, startPoint x: 280, startPoint y: 178, endPoint x: 308, endPoint y: 178, distance: 28.0
click at [308, 178] on th "個人報名" at bounding box center [304, 181] width 62 height 140
click at [330, 204] on th "個人報名" at bounding box center [304, 181] width 62 height 140
drag, startPoint x: 344, startPoint y: 116, endPoint x: 398, endPoint y: 117, distance: 54.7
click at [398, 117] on p "STEP1 資料下載 請先下載以下兩份文件，並完成填寫與簽署： 🔺文件下載網址： https://cplink.co/indiv_from 1.創作理念學習單…" at bounding box center [469, 157] width 258 height 87
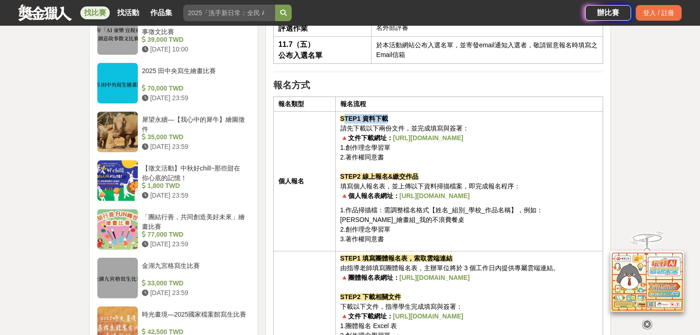
click at [378, 121] on p "STEP1 資料下載 請先下載以下兩份文件，並完成填寫與簽署： 🔺文件下載網址： https://cplink.co/indiv_from 1.創作理念學習單…" at bounding box center [469, 157] width 258 height 87
drag, startPoint x: 340, startPoint y: 115, endPoint x: 465, endPoint y: 125, distance: 124.9
click at [465, 125] on p "STEP1 資料下載 請先下載以下兩份文件，並完成填寫與簽署： 🔺文件下載網址： https://cplink.co/indiv_from 1.創作理念學習單…" at bounding box center [469, 157] width 258 height 87
click at [461, 159] on p "STEP1 資料下載 請先下載以下兩份文件，並完成填寫與簽署： 🔺文件下載網址： https://cplink.co/indiv_from 1.創作理念學習單…" at bounding box center [469, 157] width 258 height 87
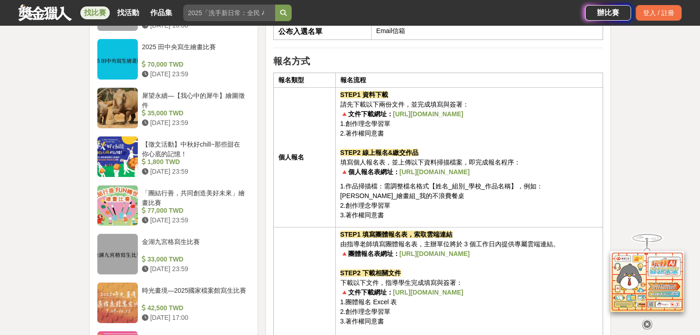
scroll to position [1038, 0]
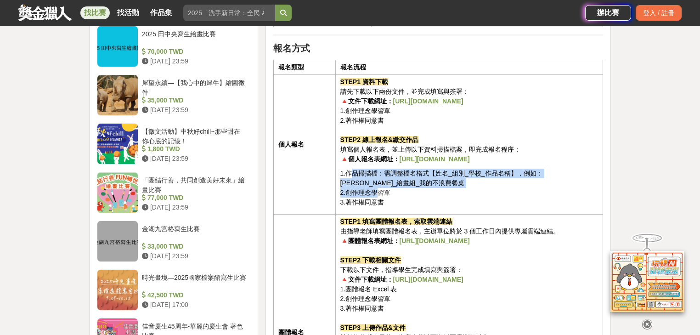
drag, startPoint x: 355, startPoint y: 172, endPoint x: 378, endPoint y: 186, distance: 27.7
click at [378, 186] on p "1.作品掃描檔：需調整檔名格式【姓名_組別_學校_作品名稱】，例如：桂小冠_繪畫組_我的不浪費餐桌 2.創作理念學習單 3.著作權同意書" at bounding box center [469, 188] width 258 height 39
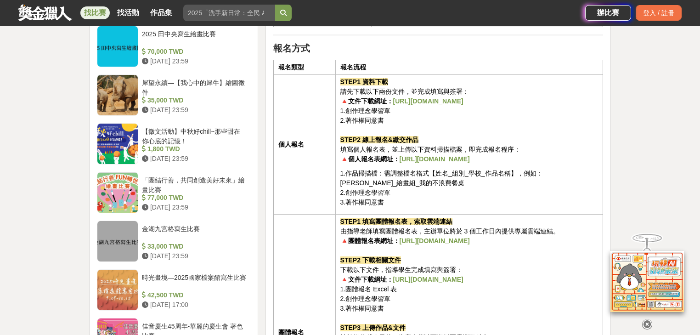
click at [411, 193] on p "1.作品掃描檔：需調整檔名格式【姓名_組別_學校_作品名稱】，例如：桂小冠_繪畫組_我的不浪費餐桌 2.創作理念學習單 3.著作權同意書" at bounding box center [469, 188] width 258 height 39
click at [405, 101] on strong "https://cplink.co/indiv_from" at bounding box center [428, 100] width 70 height 7
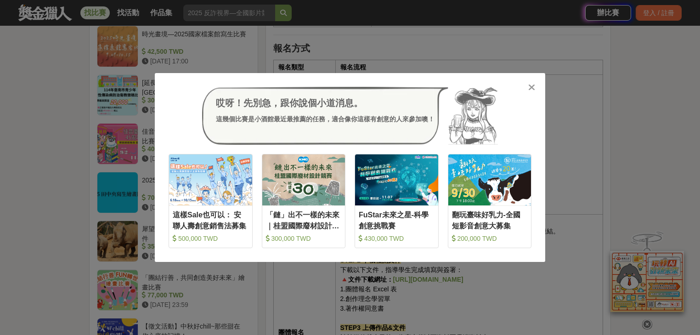
click at [532, 85] on icon at bounding box center [531, 87] width 7 height 9
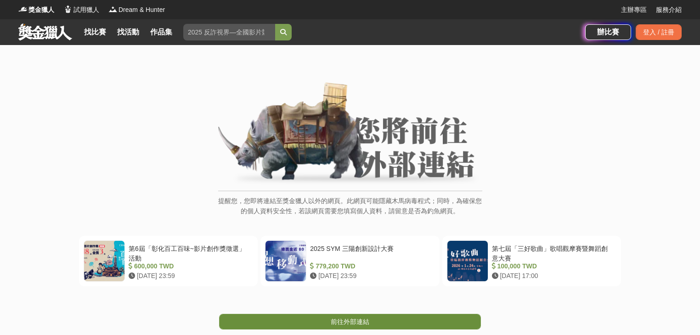
click at [360, 318] on span "前往外部連結" at bounding box center [350, 321] width 39 height 7
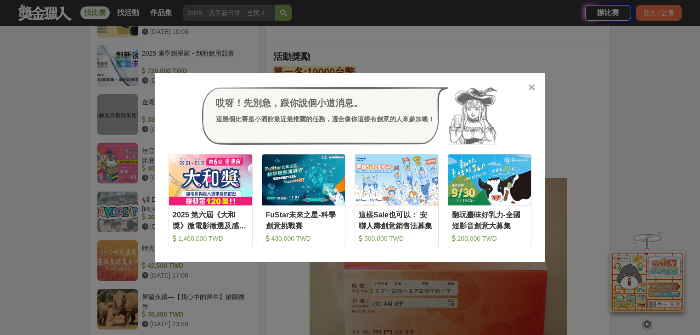
click at [533, 85] on icon at bounding box center [531, 87] width 7 height 9
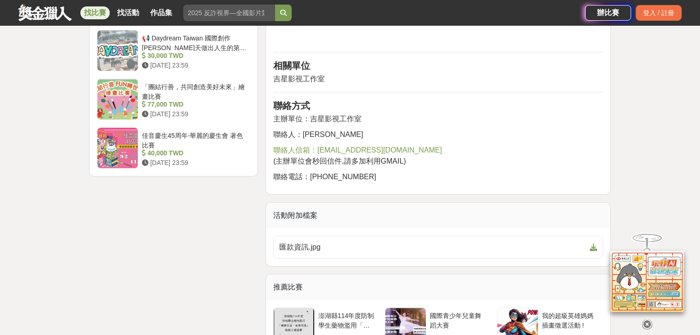
scroll to position [1130, 0]
